Goal: Information Seeking & Learning: Learn about a topic

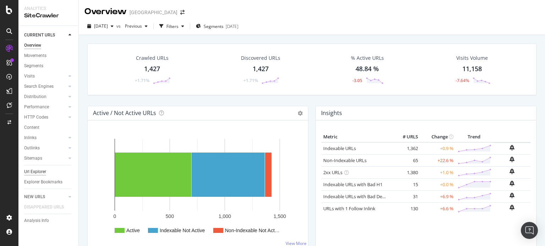
click at [34, 170] on div "Url Explorer" at bounding box center [35, 171] width 22 height 7
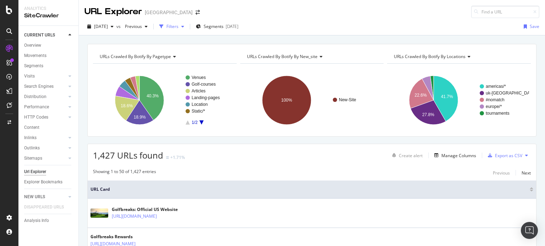
click at [166, 28] on div "button" at bounding box center [161, 27] width 10 height 10
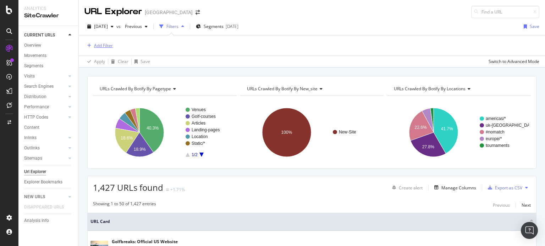
click at [102, 45] on div "Add Filter" at bounding box center [103, 46] width 19 height 6
click at [238, 25] on div "Segments 2025-08-11" at bounding box center [217, 26] width 43 height 6
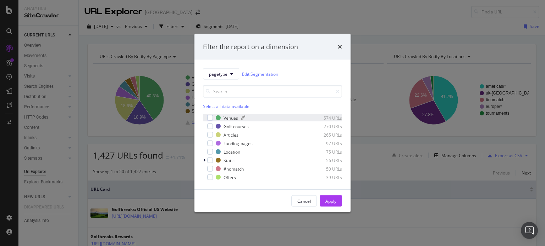
click at [234, 117] on div "Venues" at bounding box center [230, 118] width 15 height 6
click at [230, 127] on div "Golf-courses" at bounding box center [235, 126] width 25 height 6
click at [329, 203] on div "Apply" at bounding box center [330, 201] width 11 height 6
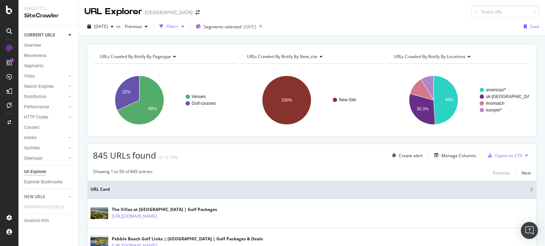
click at [178, 29] on div "Filters" at bounding box center [172, 26] width 12 height 6
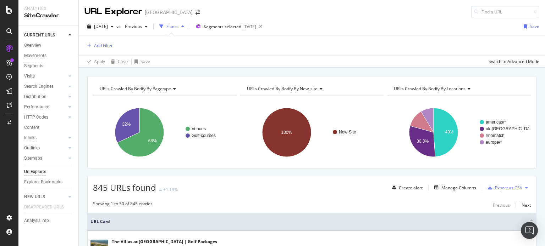
click at [186, 30] on div "Filters" at bounding box center [171, 26] width 31 height 11
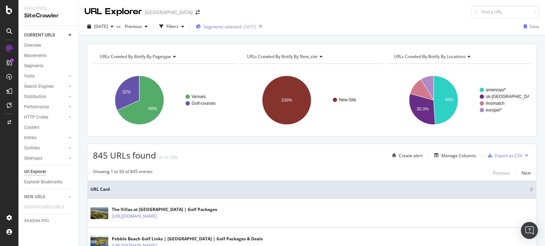
click at [225, 22] on div "Segments selected 2025-08-11" at bounding box center [226, 26] width 60 height 11
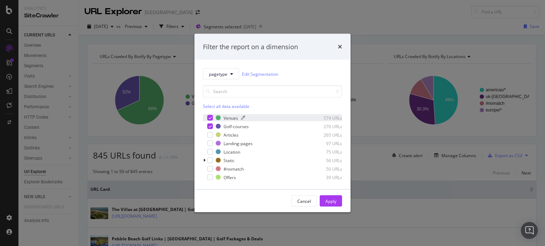
click at [226, 118] on div "Venues" at bounding box center [230, 118] width 15 height 6
click at [331, 198] on div "Apply" at bounding box center [330, 201] width 11 height 6
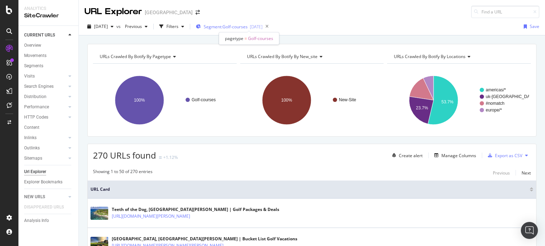
click at [243, 24] on span "Segment: Golf-courses" at bounding box center [226, 27] width 44 height 6
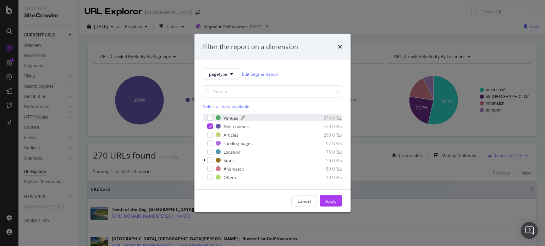
click at [225, 116] on div "Venues" at bounding box center [230, 118] width 15 height 6
click at [227, 126] on div "Golf-courses" at bounding box center [235, 126] width 25 height 6
click at [329, 202] on div "Apply" at bounding box center [330, 201] width 11 height 6
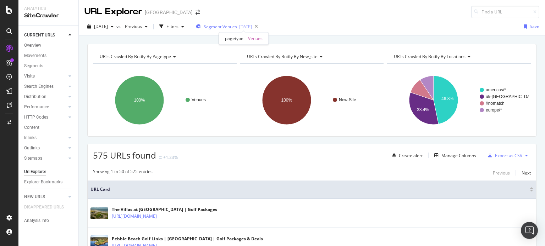
click at [229, 24] on span "Segment: Venues" at bounding box center [220, 27] width 33 height 6
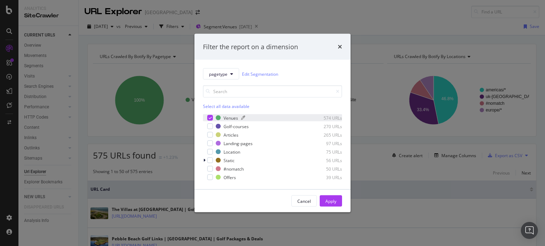
click at [229, 117] on div "Venues" at bounding box center [230, 118] width 15 height 6
click at [227, 153] on div "Location" at bounding box center [231, 152] width 17 height 6
click at [331, 200] on div "Apply" at bounding box center [330, 201] width 11 height 6
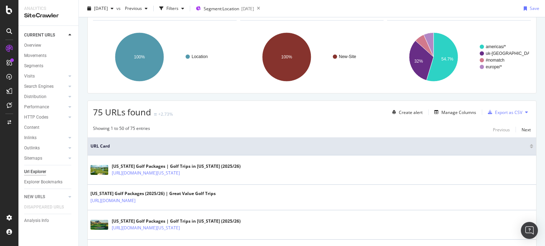
scroll to position [55, 0]
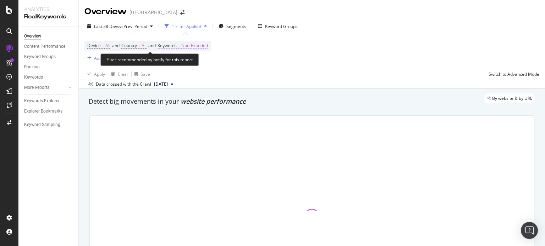
click at [201, 45] on span "Non-Branded" at bounding box center [194, 46] width 27 height 10
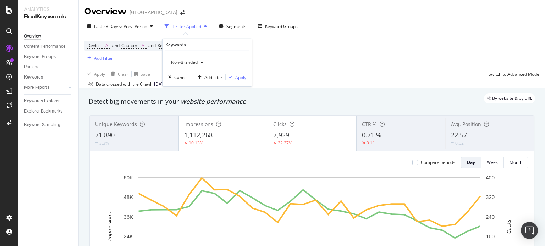
click at [198, 61] on div "button" at bounding box center [202, 62] width 9 height 4
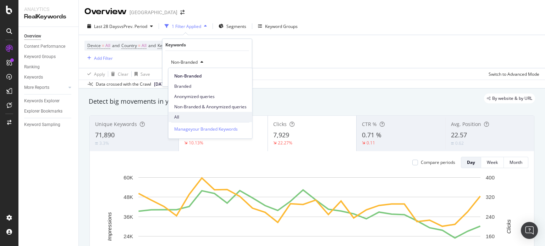
click at [187, 115] on span "All" at bounding box center [210, 117] width 72 height 6
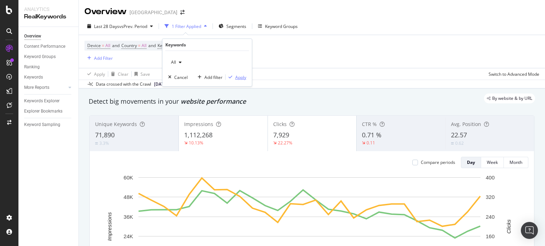
click at [241, 76] on div "Apply" at bounding box center [240, 77] width 11 height 6
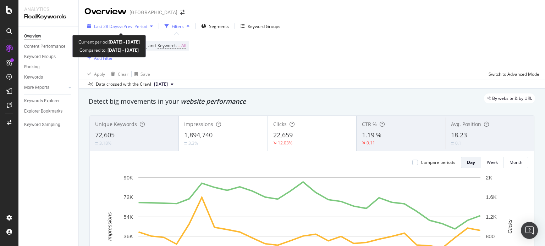
click at [135, 31] on div "Last 28 Days vs Prev. Period" at bounding box center [119, 26] width 71 height 11
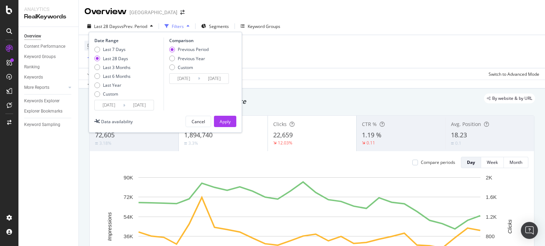
click at [110, 102] on input "[DATE]" at bounding box center [109, 105] width 28 height 10
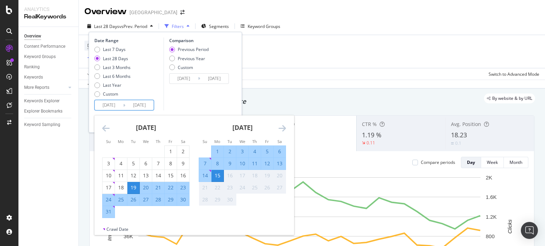
click at [104, 132] on icon "Move backward to switch to the previous month." at bounding box center [105, 128] width 7 height 9
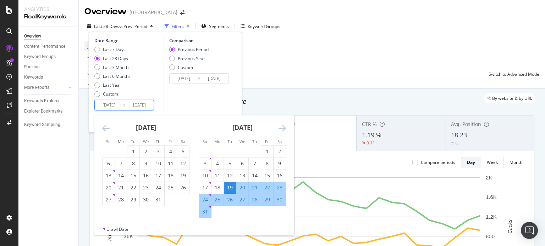
click at [104, 132] on icon "Move backward to switch to the previous month." at bounding box center [105, 128] width 7 height 9
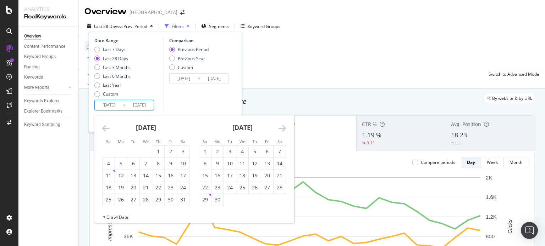
click at [104, 132] on icon "Move backward to switch to the previous month." at bounding box center [105, 128] width 7 height 9
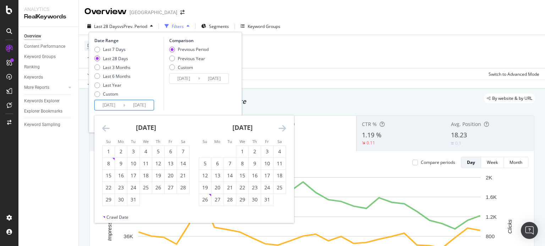
click at [104, 132] on icon "Move backward to switch to the previous month." at bounding box center [105, 128] width 7 height 9
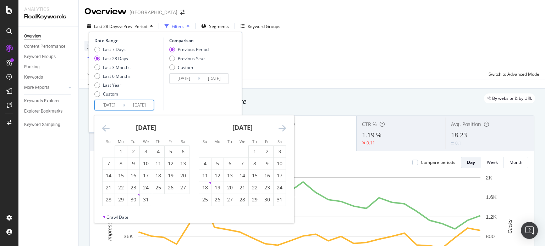
click at [104, 132] on icon "Move backward to switch to the previous month." at bounding box center [105, 128] width 7 height 9
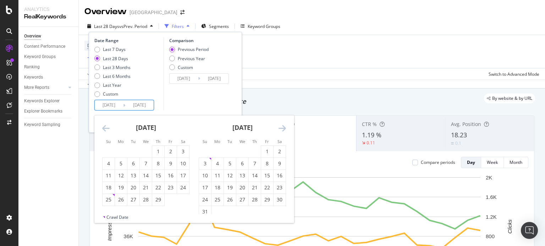
click at [104, 132] on icon "Move backward to switch to the previous month." at bounding box center [105, 128] width 7 height 9
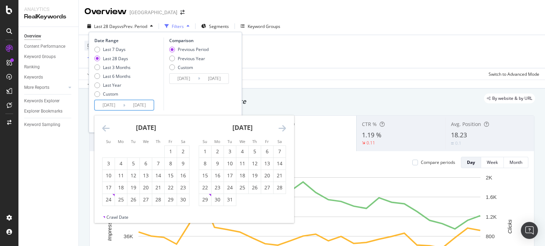
click at [104, 132] on icon "Move backward to switch to the previous month." at bounding box center [105, 128] width 7 height 9
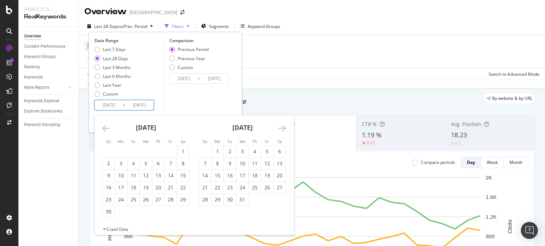
click at [104, 132] on icon "Move backward to switch to the previous month." at bounding box center [105, 128] width 7 height 9
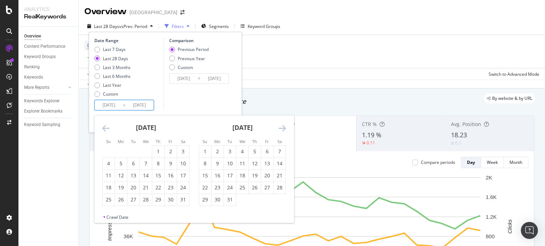
click at [104, 132] on icon "Move backward to switch to the previous month." at bounding box center [105, 128] width 7 height 9
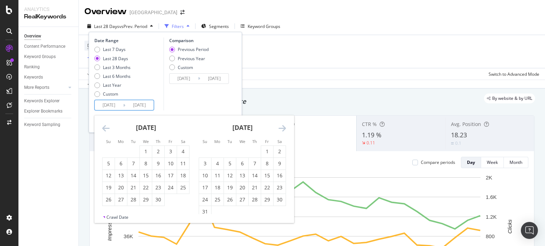
click at [104, 132] on icon "Move backward to switch to the previous month." at bounding box center [105, 128] width 7 height 9
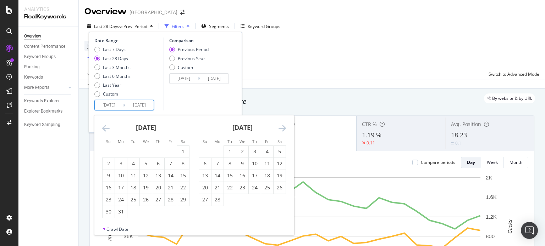
click at [104, 132] on icon "Move backward to switch to the previous month." at bounding box center [105, 128] width 7 height 9
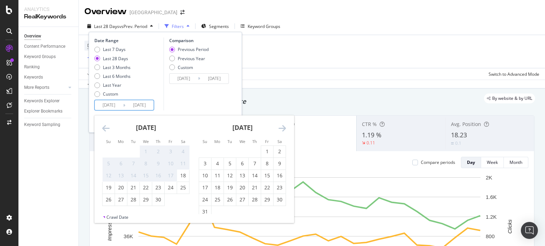
click at [104, 132] on icon "Move backward to switch to the previous month." at bounding box center [105, 128] width 7 height 9
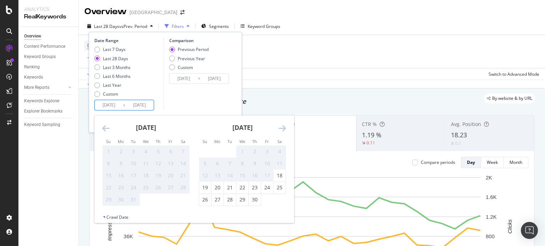
click at [104, 132] on icon "Move backward to switch to the previous month." at bounding box center [105, 128] width 7 height 9
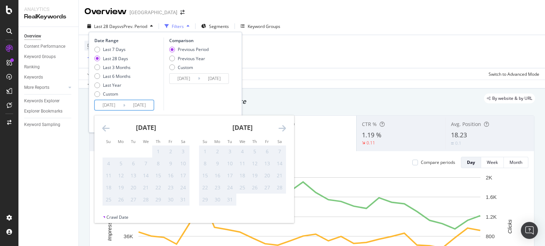
click at [104, 132] on icon "Move backward to switch to the previous month." at bounding box center [105, 128] width 7 height 9
click at [282, 125] on icon "Move forward to switch to the next month." at bounding box center [281, 128] width 7 height 9
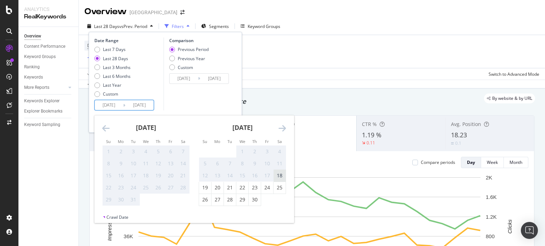
click at [281, 176] on div "18" at bounding box center [279, 175] width 12 height 7
type input "[DATE]"
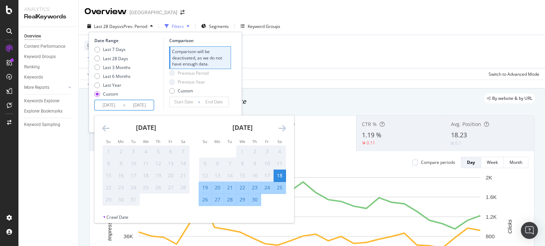
click at [138, 105] on input "[DATE]" at bounding box center [139, 105] width 28 height 10
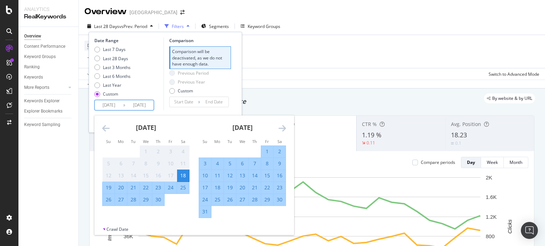
click at [284, 130] on icon "Move forward to switch to the next month." at bounding box center [281, 128] width 7 height 9
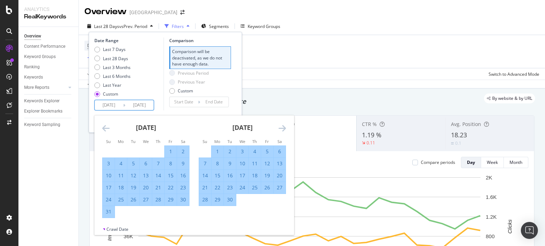
click at [284, 130] on icon "Move forward to switch to the next month." at bounding box center [281, 128] width 7 height 9
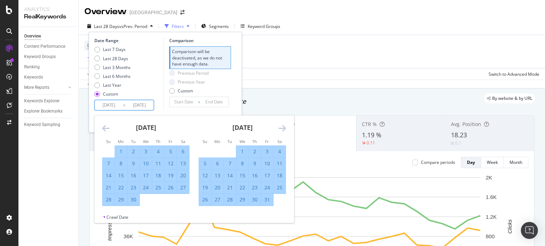
click at [284, 130] on icon "Move forward to switch to the next month." at bounding box center [281, 128] width 7 height 9
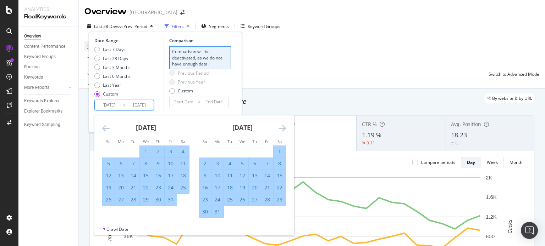
click at [284, 130] on icon "Move forward to switch to the next month." at bounding box center [281, 128] width 7 height 9
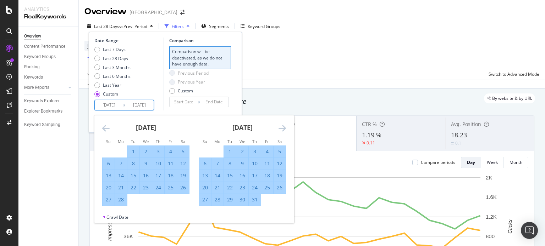
click at [233, 87] on div "Date Range Last 7 Days Last 28 Days Last 3 Months Last 6 Months Last Year Custo…" at bounding box center [165, 74] width 142 height 73
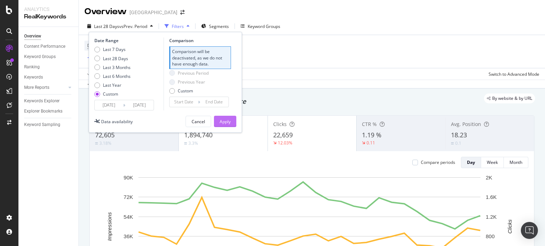
click at [229, 116] on button "Apply" at bounding box center [225, 121] width 22 height 11
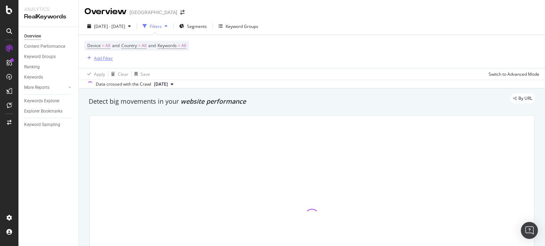
click at [98, 58] on div "Add Filter" at bounding box center [103, 58] width 19 height 6
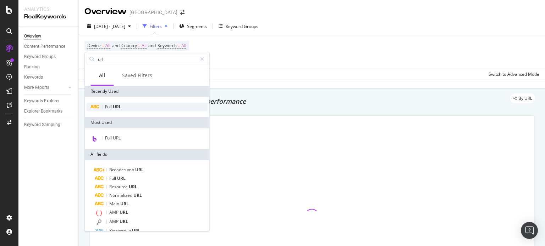
type input "url"
click at [115, 105] on span "URL" at bounding box center [117, 107] width 9 height 6
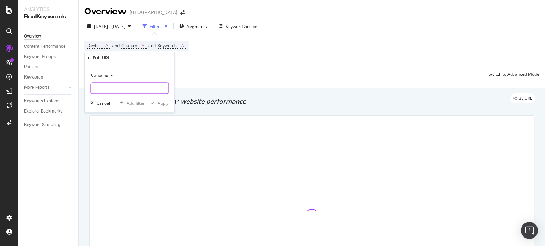
click at [111, 84] on input "text" at bounding box center [129, 88] width 77 height 11
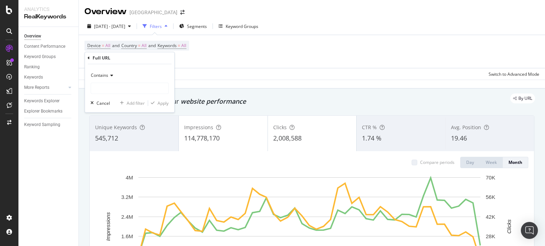
click at [106, 75] on span "Contains" at bounding box center [99, 76] width 17 height 6
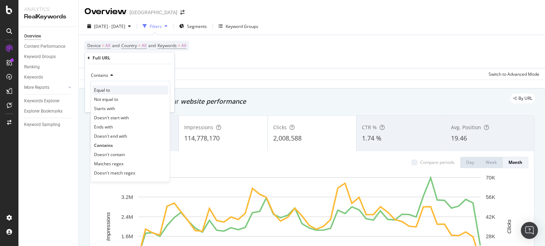
click at [104, 89] on span "Equal to" at bounding box center [102, 90] width 16 height 6
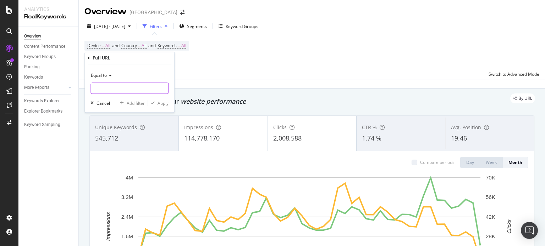
click at [102, 89] on input "text" at bounding box center [129, 88] width 77 height 11
paste input "[URL][DOMAIN_NAME][PERSON_NAME]"
type input "[URL][DOMAIN_NAME][PERSON_NAME]"
click at [161, 103] on div "Apply" at bounding box center [162, 103] width 11 height 6
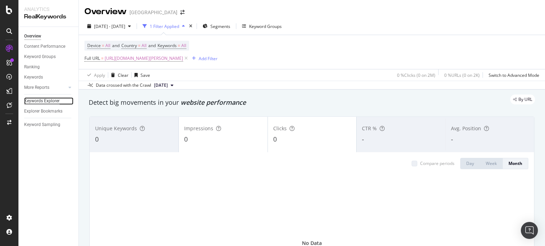
click at [58, 99] on div "Keywords Explorer" at bounding box center [41, 101] width 35 height 7
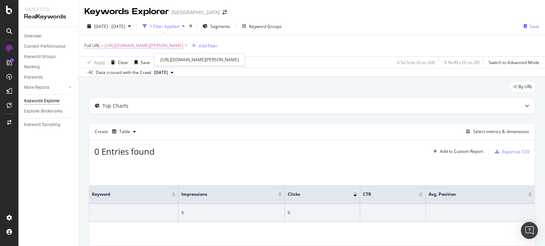
click at [163, 44] on span "[URL][DOMAIN_NAME][PERSON_NAME]" at bounding box center [144, 46] width 78 height 10
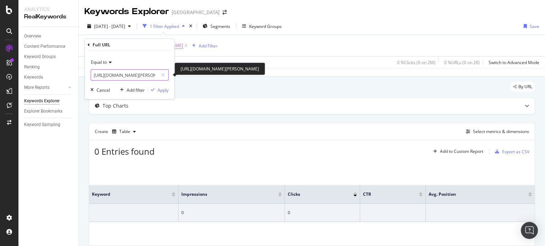
click at [108, 76] on input "[URL][DOMAIN_NAME][PERSON_NAME]" at bounding box center [124, 75] width 67 height 11
drag, startPoint x: 108, startPoint y: 76, endPoint x: 139, endPoint y: 78, distance: 31.6
click at [139, 78] on input "[URL][DOMAIN_NAME][PERSON_NAME]" at bounding box center [124, 75] width 67 height 11
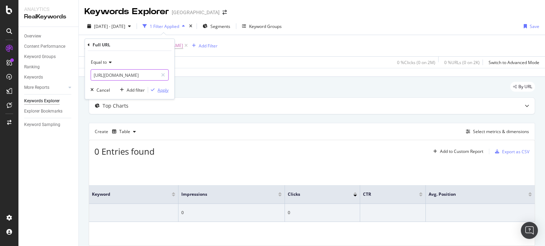
type input "[URL][DOMAIN_NAME]"
click at [162, 90] on div "Apply" at bounding box center [162, 90] width 11 height 6
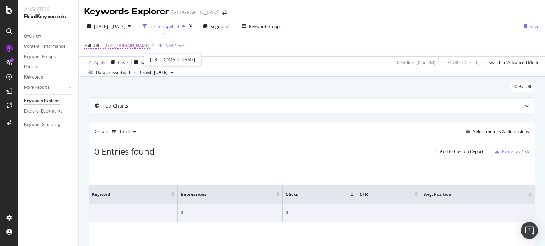
click at [150, 44] on span "[URL][DOMAIN_NAME]" at bounding box center [127, 46] width 45 height 10
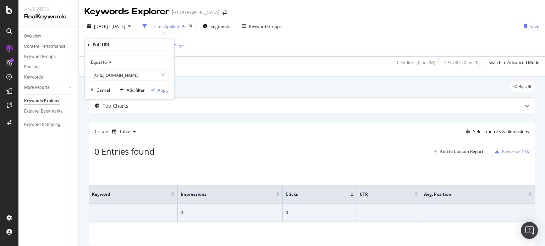
click at [226, 73] on div "Data crossed with the Crawl [DATE]" at bounding box center [312, 72] width 466 height 9
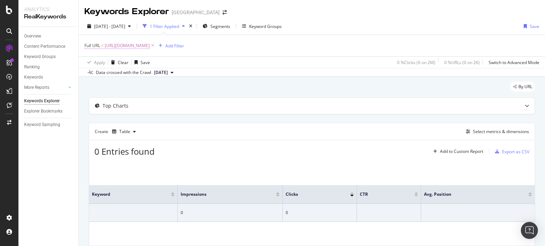
click at [150, 49] on span "[URL][DOMAIN_NAME]" at bounding box center [127, 46] width 45 height 10
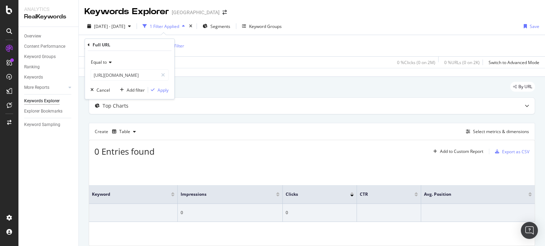
click at [107, 64] on icon at bounding box center [109, 62] width 5 height 4
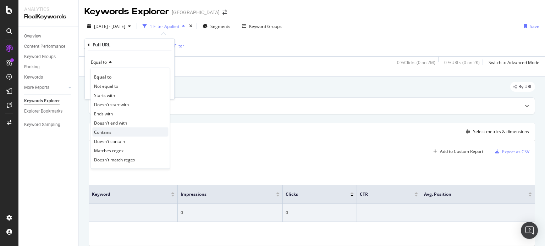
click at [107, 132] on span "Contains" at bounding box center [102, 132] width 17 height 6
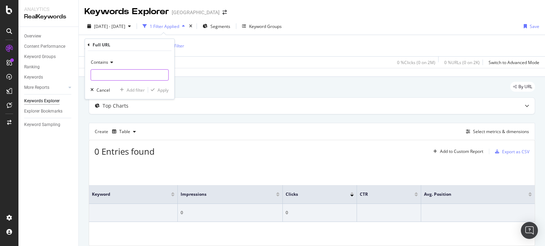
click at [137, 74] on input "text" at bounding box center [129, 75] width 77 height 11
paste input "[URL][DOMAIN_NAME][PERSON_NAME]"
type input "[URL][DOMAIN_NAME][PERSON_NAME]"
click at [163, 90] on div "Apply" at bounding box center [162, 90] width 11 height 6
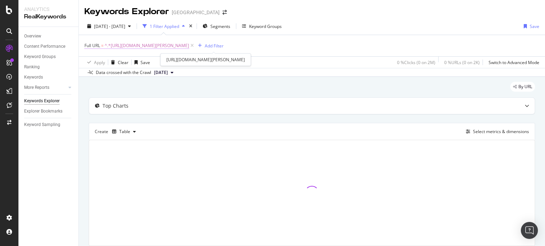
click at [153, 47] on span "^.*[URL][DOMAIN_NAME][PERSON_NAME]" at bounding box center [147, 46] width 84 height 10
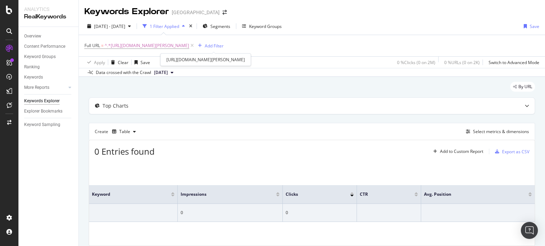
click at [211, 60] on div "[URL][DOMAIN_NAME][PERSON_NAME]" at bounding box center [205, 60] width 90 height 12
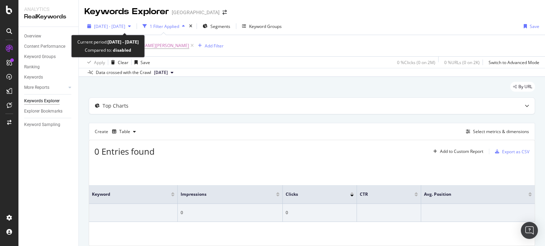
click at [125, 27] on span "[DATE] - [DATE]" at bounding box center [109, 26] width 31 height 6
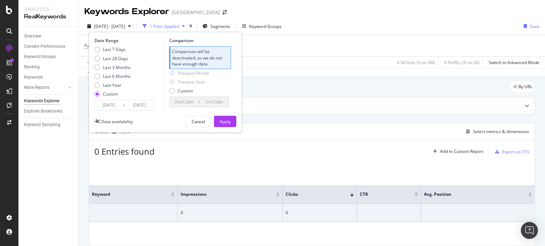
click at [117, 101] on input "[DATE]" at bounding box center [109, 105] width 28 height 10
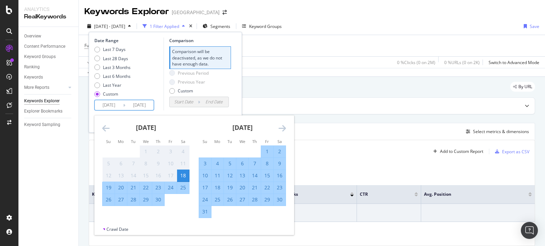
click at [281, 126] on icon "Move forward to switch to the next month." at bounding box center [281, 128] width 7 height 9
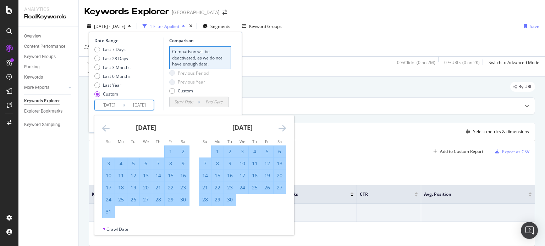
click at [281, 126] on icon "Move forward to switch to the next month." at bounding box center [281, 128] width 7 height 9
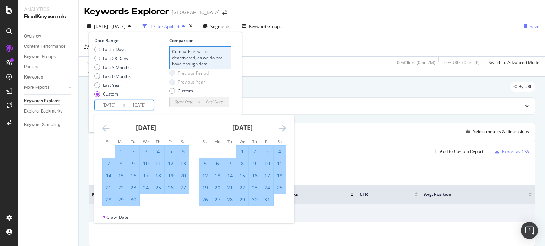
click at [281, 126] on icon "Move forward to switch to the next month." at bounding box center [281, 128] width 7 height 9
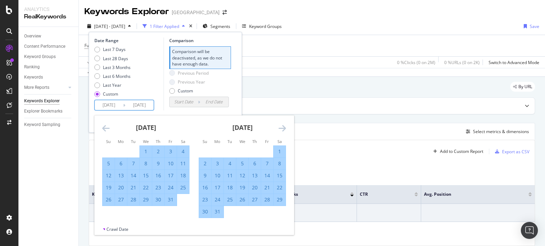
click at [143, 145] on div "Su Mo Tu We Th Fr Sa" at bounding box center [146, 142] width 96 height 8
click at [144, 150] on div "1" at bounding box center [146, 151] width 12 height 7
type input "[DATE]"
click at [275, 129] on div "[DATE]" at bounding box center [242, 131] width 87 height 30
click at [283, 129] on icon "Move forward to switch to the next month." at bounding box center [281, 128] width 7 height 9
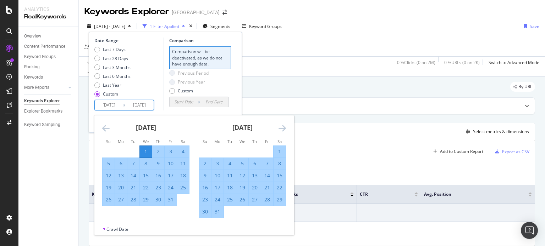
click at [283, 129] on icon "Move forward to switch to the next month." at bounding box center [281, 128] width 7 height 9
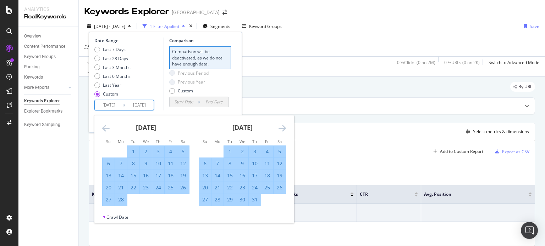
click at [283, 129] on icon "Move forward to switch to the next month." at bounding box center [281, 128] width 7 height 9
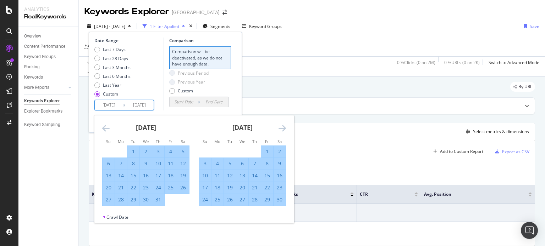
click at [283, 129] on icon "Move forward to switch to the next month." at bounding box center [281, 128] width 7 height 9
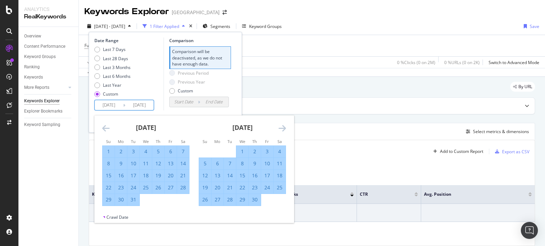
click at [283, 129] on icon "Move forward to switch to the next month." at bounding box center [281, 128] width 7 height 9
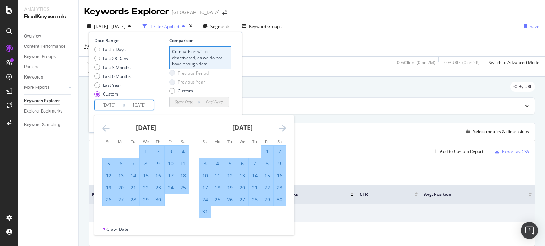
click at [283, 129] on icon "Move forward to switch to the next month." at bounding box center [281, 128] width 7 height 9
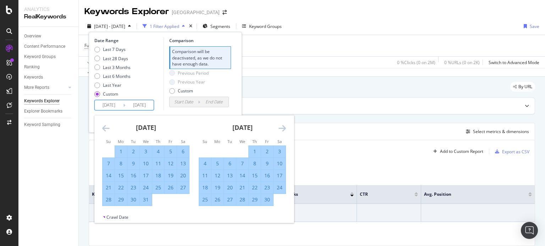
click at [283, 129] on icon "Move forward to switch to the next month." at bounding box center [281, 128] width 7 height 9
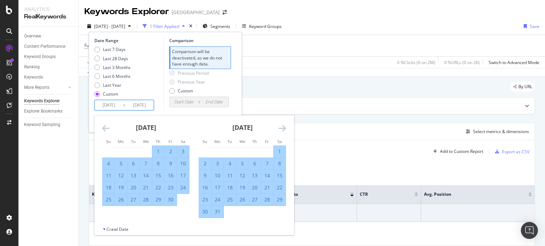
click at [283, 129] on icon "Move forward to switch to the next month." at bounding box center [281, 128] width 7 height 9
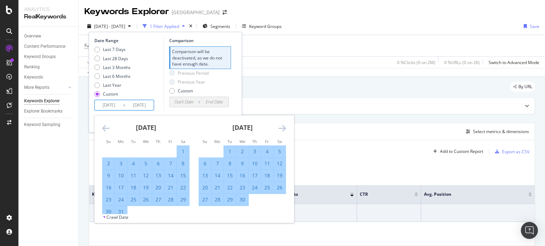
click at [244, 199] on div "30" at bounding box center [242, 199] width 12 height 7
type input "[DATE]"
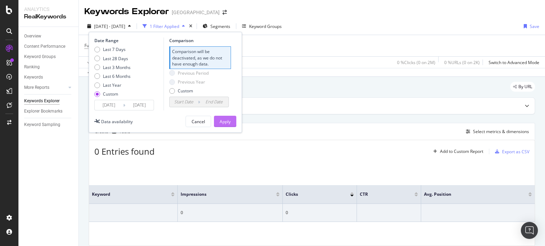
click at [227, 123] on div "Apply" at bounding box center [225, 122] width 11 height 6
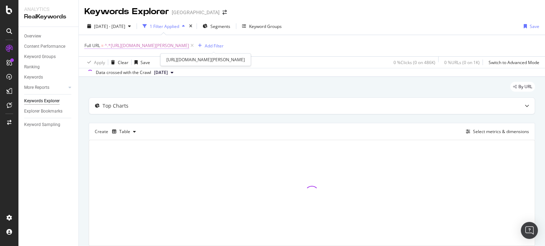
click at [189, 47] on span "^.*[URL][DOMAIN_NAME][PERSON_NAME]" at bounding box center [147, 46] width 84 height 10
click at [325, 62] on div "Apply Clear Save 0 % Clicks ( 0 on 486K ) 0 % URLs ( 0 on 1K ) Switch to Advanc…" at bounding box center [312, 62] width 466 height 12
click at [195, 46] on icon at bounding box center [192, 45] width 6 height 7
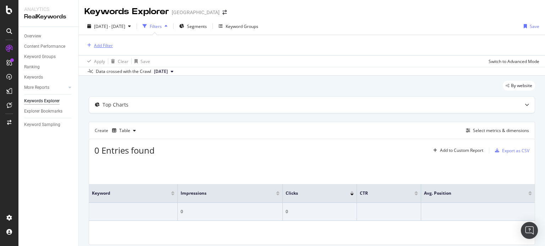
click at [97, 45] on div "Add Filter" at bounding box center [103, 46] width 19 height 6
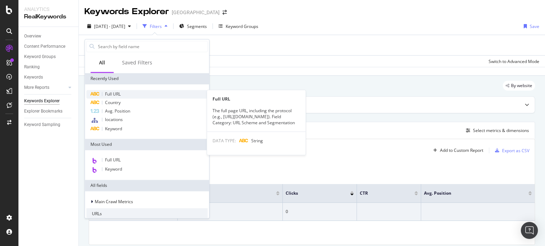
click at [112, 95] on span "Full URL" at bounding box center [113, 94] width 16 height 6
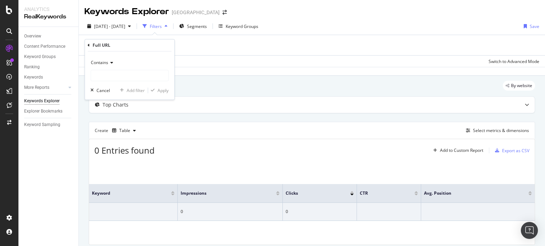
click at [113, 65] on div "Contains" at bounding box center [129, 62] width 78 height 11
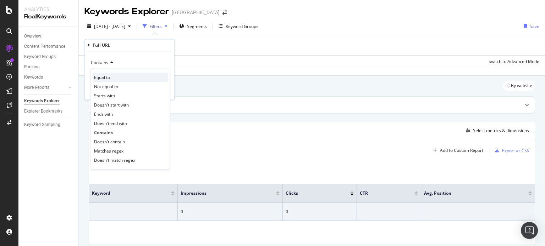
click at [109, 76] on span "Equal to" at bounding box center [102, 77] width 16 height 6
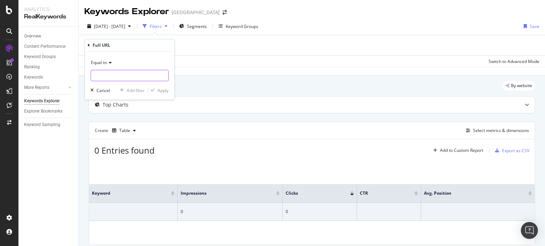
click at [105, 76] on input "text" at bounding box center [129, 75] width 77 height 11
paste input "[URL][DOMAIN_NAME]"
type input "[URL][DOMAIN_NAME]"
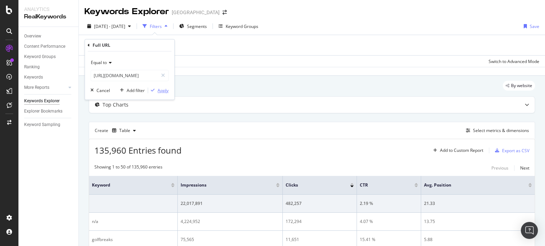
click at [160, 90] on div "Apply" at bounding box center [162, 91] width 11 height 6
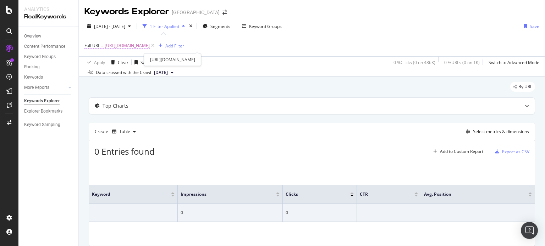
click at [150, 46] on span "[URL][DOMAIN_NAME]" at bounding box center [127, 46] width 45 height 10
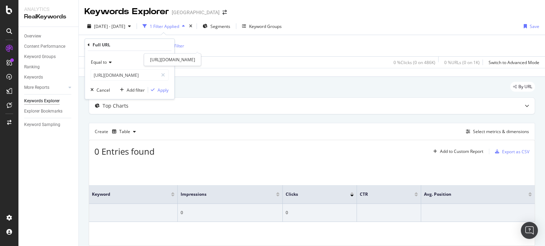
click at [150, 44] on span "[URL][DOMAIN_NAME]" at bounding box center [127, 46] width 45 height 10
click at [109, 78] on input "[URL][DOMAIN_NAME]" at bounding box center [124, 75] width 67 height 11
click at [98, 75] on input "[URL][DOMAIN_NAME]" at bounding box center [124, 75] width 67 height 11
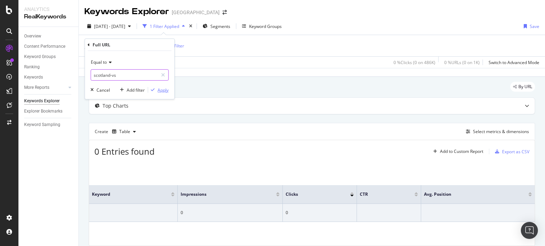
type input "scotland-vs"
click at [162, 90] on div "Apply" at bounding box center [162, 90] width 11 height 6
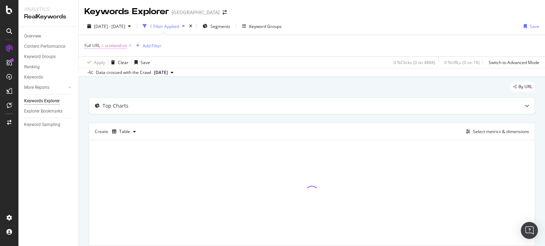
click at [115, 47] on span "scotland-vs" at bounding box center [116, 46] width 22 height 10
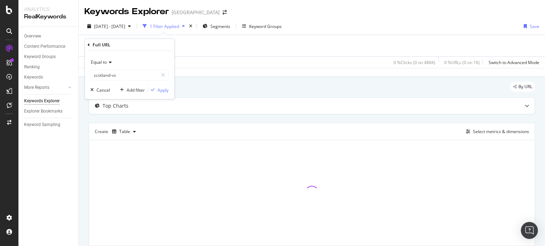
click at [103, 57] on div "Equal to" at bounding box center [129, 62] width 78 height 11
click at [109, 74] on input "scotland-vs" at bounding box center [124, 75] width 67 height 11
click at [105, 62] on span "Equal to" at bounding box center [99, 62] width 16 height 6
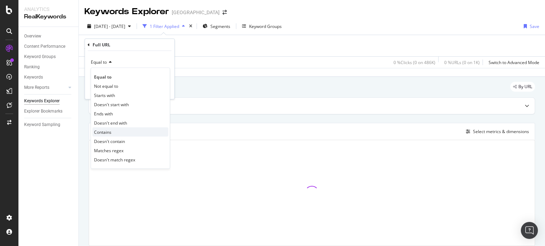
click at [104, 128] on div "Contains" at bounding box center [130, 132] width 76 height 9
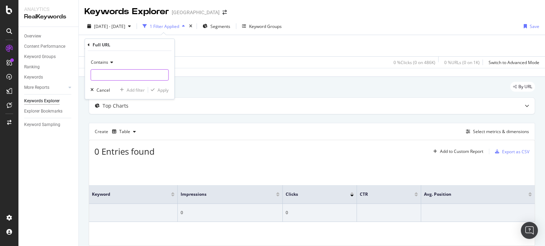
click at [125, 79] on input "text" at bounding box center [129, 75] width 77 height 11
paste input "scotland-vs"
type input "scotland-vs"
click at [163, 90] on div "Apply" at bounding box center [162, 90] width 11 height 6
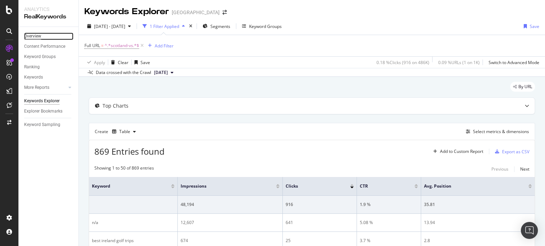
click at [35, 36] on div "Overview" at bounding box center [32, 36] width 17 height 7
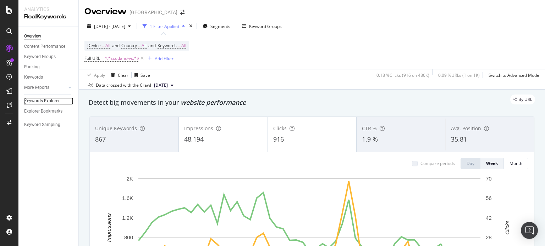
click at [46, 103] on div "Keywords Explorer" at bounding box center [41, 101] width 35 height 7
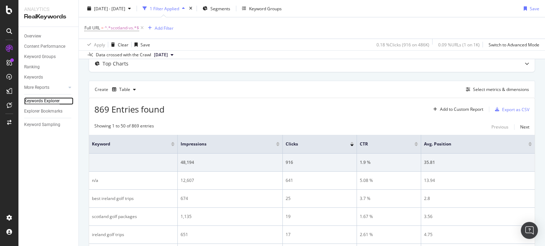
scroll to position [42, 0]
click at [486, 87] on div "Select metrics & dimensions" at bounding box center [501, 90] width 56 height 6
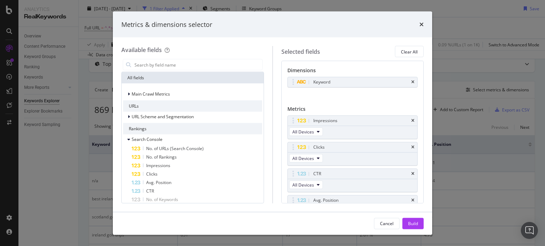
click at [218, 72] on div "All fields" at bounding box center [193, 77] width 142 height 11
click at [200, 65] on input "modal" at bounding box center [198, 65] width 128 height 11
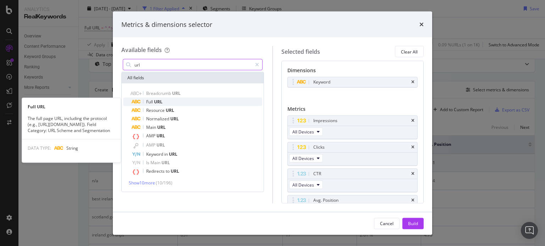
type input "url"
click at [166, 101] on div "Full URL" at bounding box center [197, 102] width 131 height 9
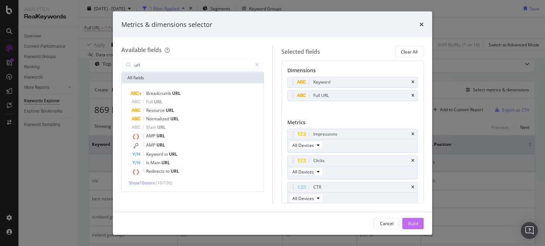
click at [414, 222] on div "Build" at bounding box center [413, 224] width 10 height 6
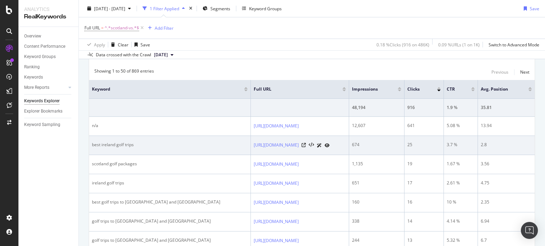
scroll to position [98, 0]
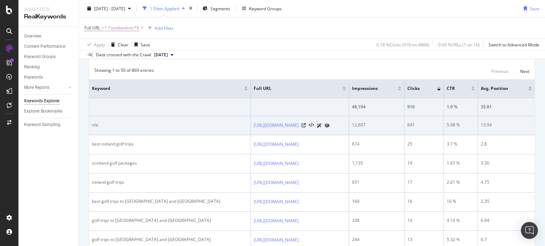
drag, startPoint x: 236, startPoint y: 136, endPoint x: 177, endPoint y: 124, distance: 59.4
click at [177, 124] on tr "n/a [URL][DOMAIN_NAME] 12,607 641 5.08 % 13.94" at bounding box center [311, 125] width 445 height 19
copy tr "[URL][DOMAIN_NAME]"
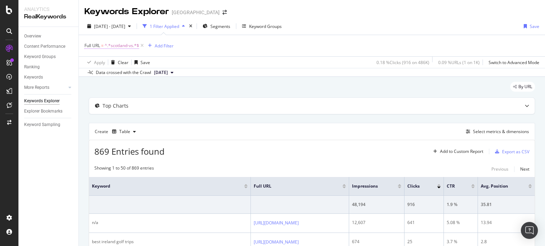
click at [126, 45] on span "^.*scotland-vs.*$" at bounding box center [122, 46] width 34 height 10
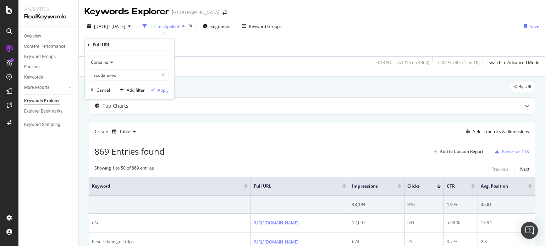
click at [107, 63] on span "Contains" at bounding box center [99, 62] width 17 height 6
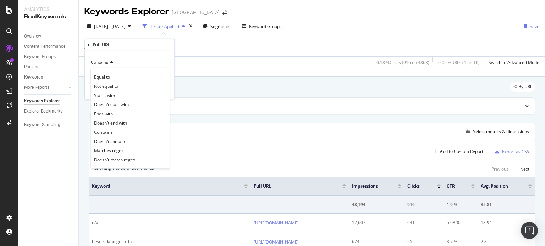
click at [156, 52] on div "Contains Equal to Not equal to Starts with Doesn't start with Ends with Doesn't…" at bounding box center [129, 75] width 89 height 48
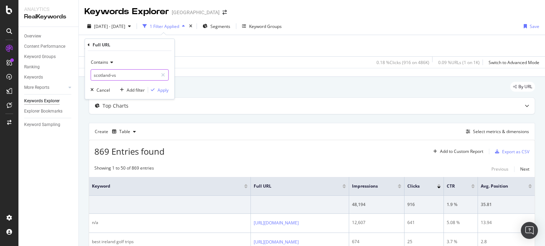
click at [128, 79] on input "scotland-vs" at bounding box center [124, 75] width 67 height 11
paste input "[URL][DOMAIN_NAME]"
type input "[URL][DOMAIN_NAME]"
click at [161, 88] on div "Apply" at bounding box center [162, 90] width 11 height 6
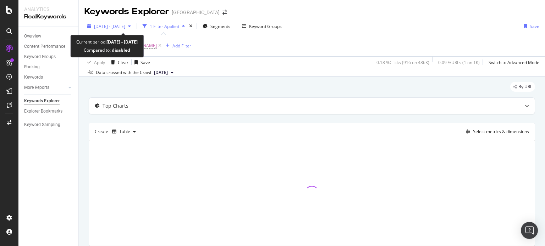
click at [125, 25] on span "[DATE] - [DATE]" at bounding box center [109, 26] width 31 height 6
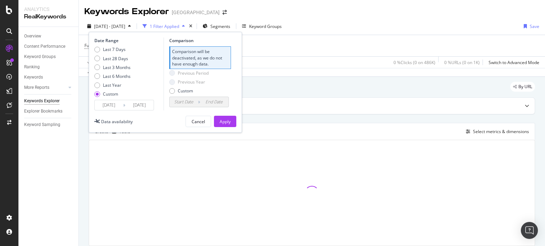
click at [112, 106] on input "[DATE]" at bounding box center [109, 105] width 28 height 10
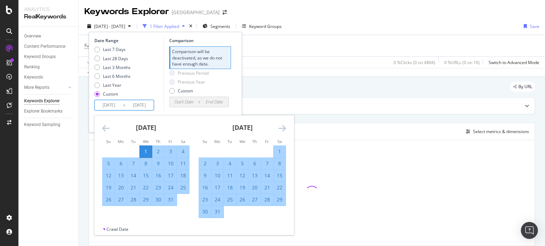
click at [280, 126] on icon "Move forward to switch to the next month." at bounding box center [281, 128] width 7 height 9
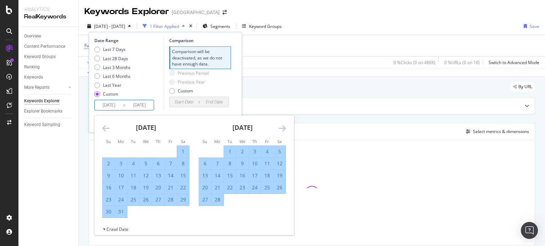
click at [280, 126] on icon "Move forward to switch to the next month." at bounding box center [281, 128] width 7 height 9
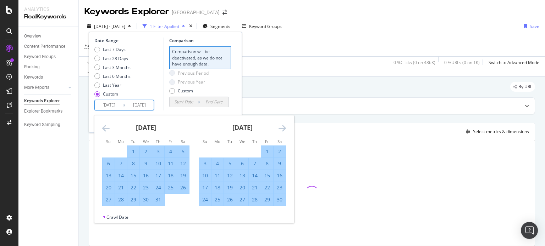
click at [280, 126] on icon "Move forward to switch to the next month." at bounding box center [281, 128] width 7 height 9
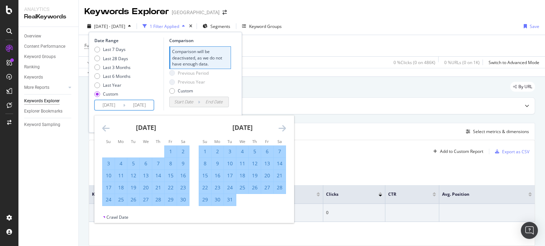
click at [280, 126] on icon "Move forward to switch to the next month." at bounding box center [281, 128] width 7 height 9
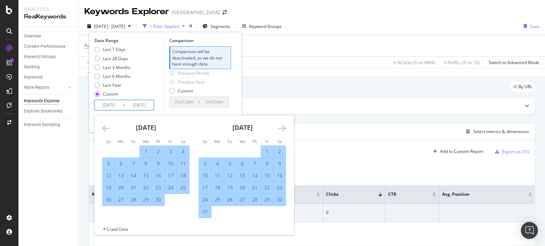
click at [280, 126] on icon "Move forward to switch to the next month." at bounding box center [281, 128] width 7 height 9
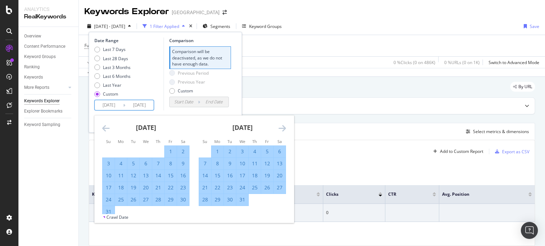
click at [280, 126] on icon "Move forward to switch to the next month." at bounding box center [281, 128] width 7 height 9
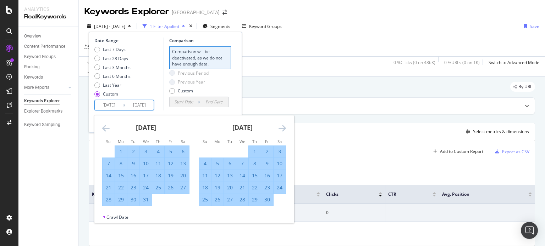
click at [280, 126] on icon "Move forward to switch to the next month." at bounding box center [281, 128] width 7 height 9
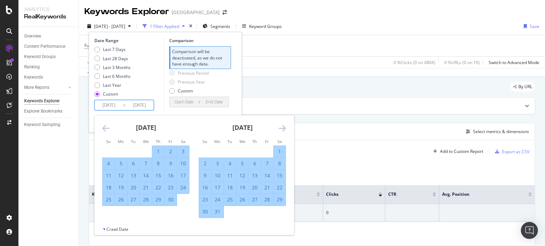
click at [344, 134] on div "Create Table Select metrics & dimensions" at bounding box center [312, 131] width 446 height 17
